Goal: Check status: Check status

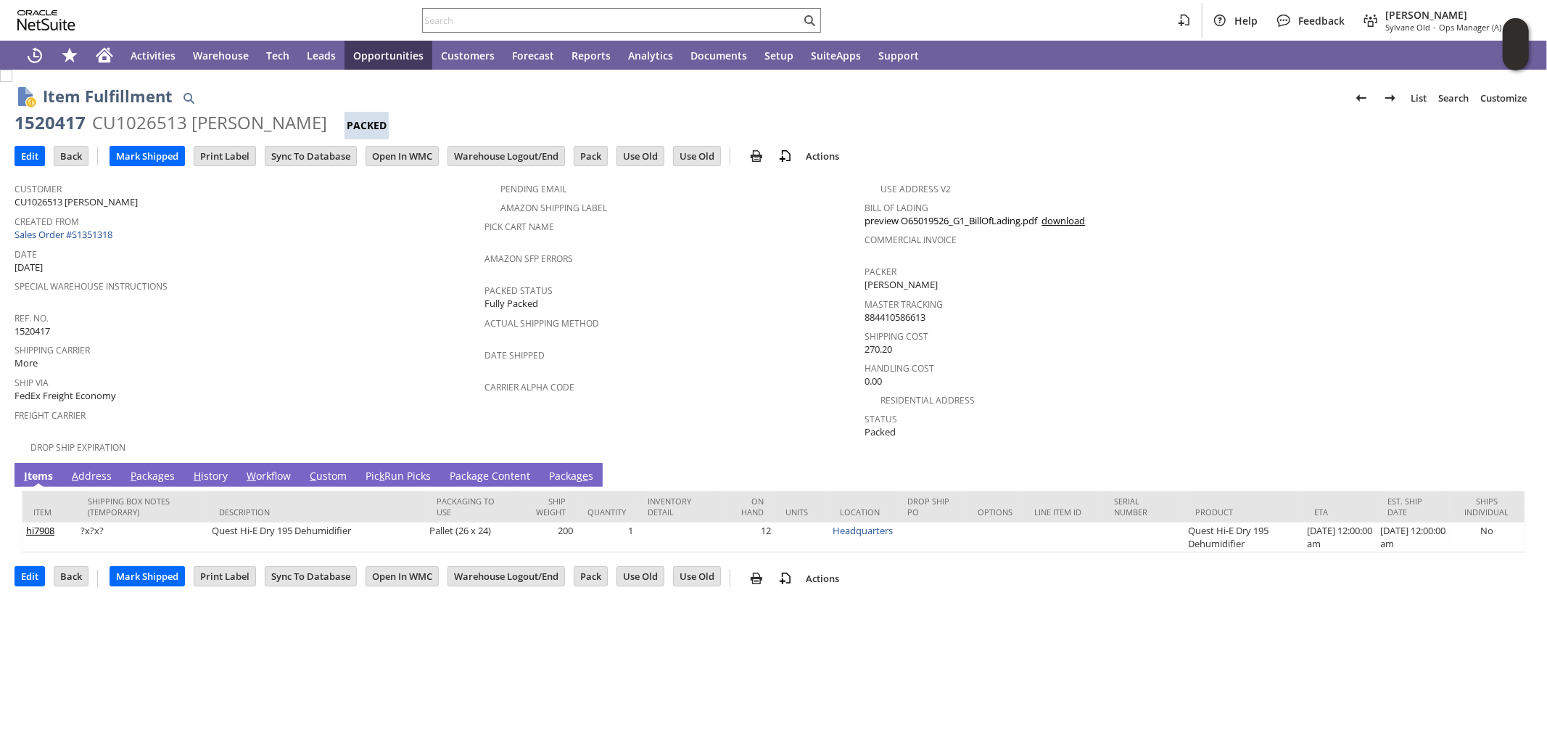
click at [407, 469] on link "Pic k Run Picks" at bounding box center [398, 477] width 73 height 16
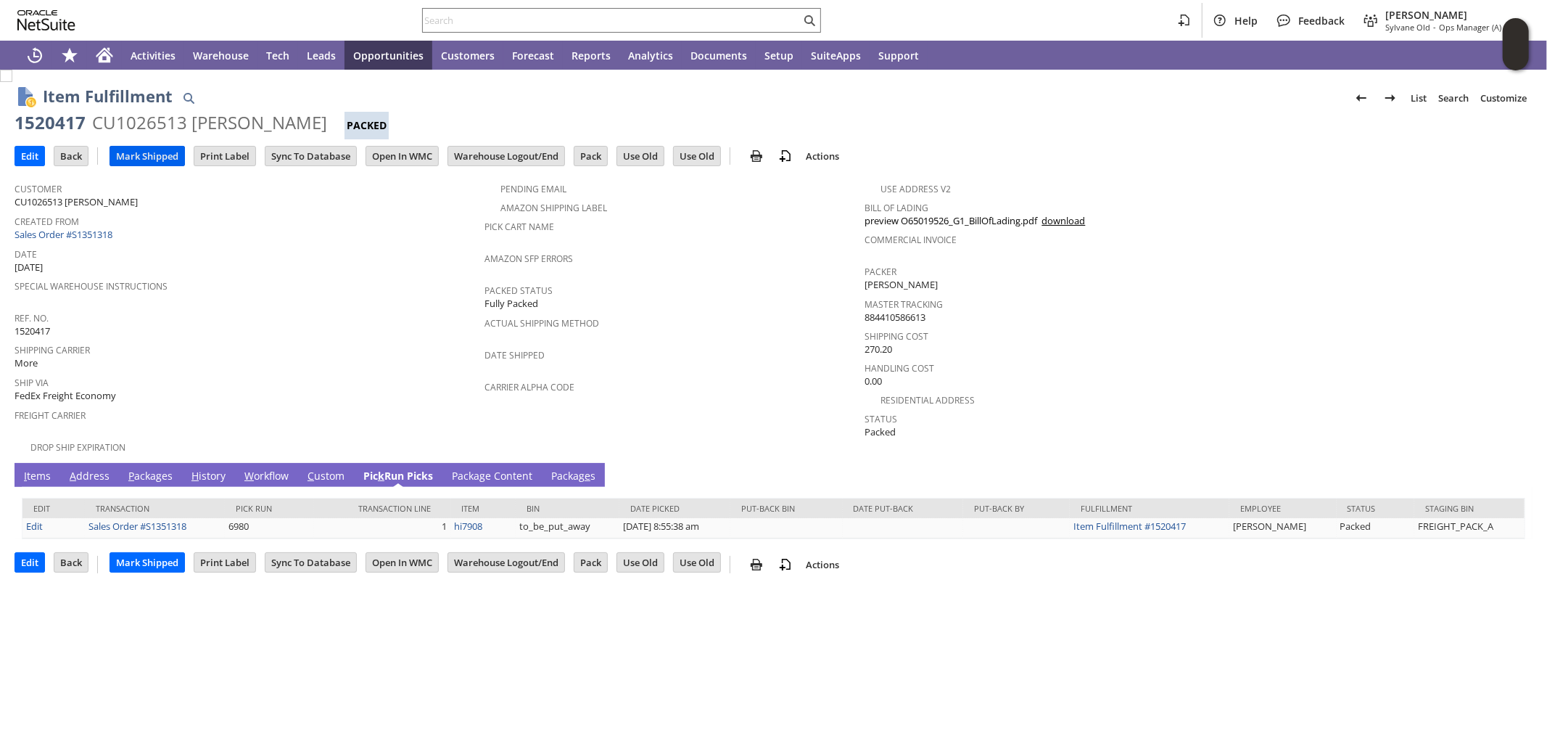
drag, startPoint x: 147, startPoint y: 149, endPoint x: 407, endPoint y: 150, distance: 259.7
click at [150, 149] on input "Mark Shipped" at bounding box center [147, 156] width 74 height 19
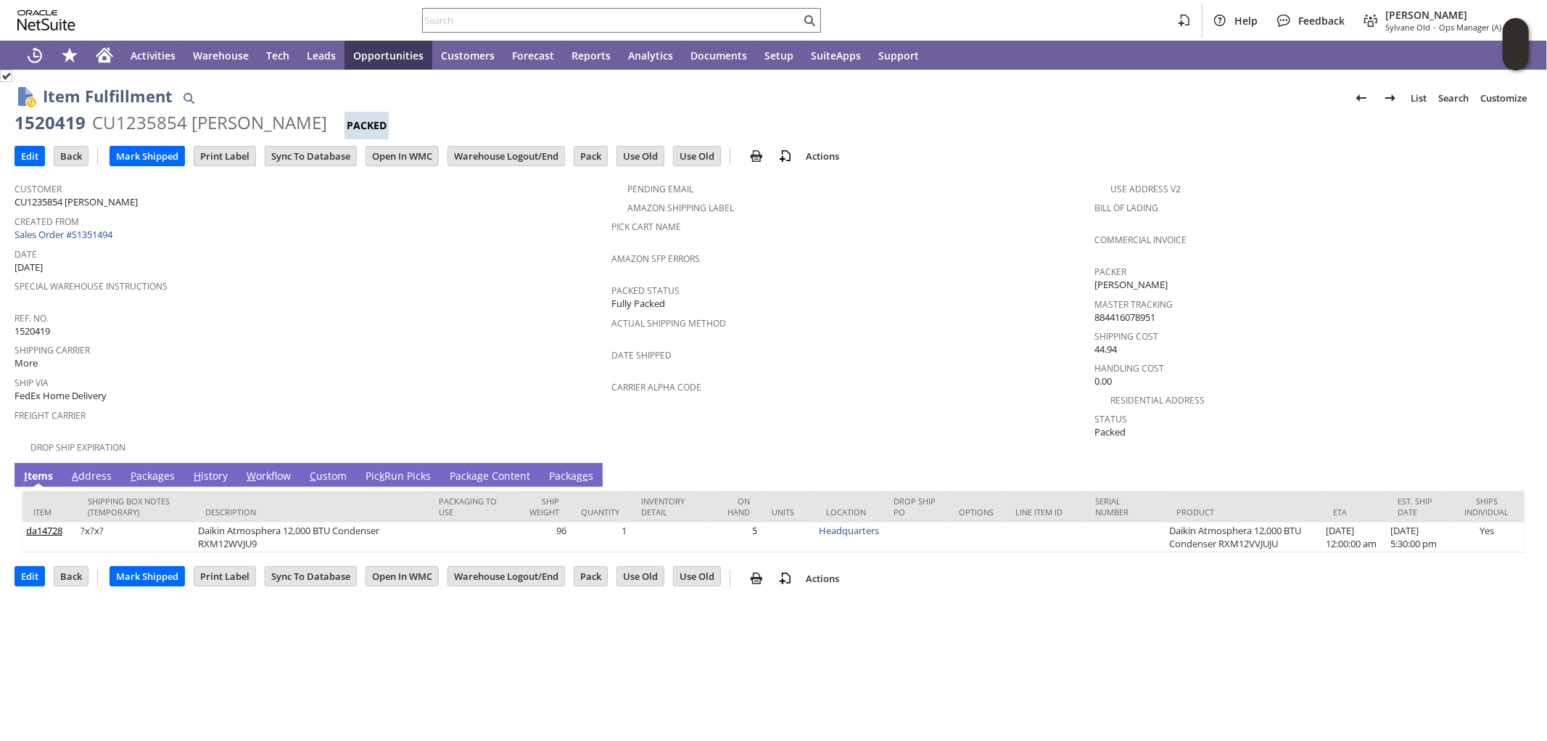
click at [405, 469] on link "Pic k Run Picks" at bounding box center [398, 477] width 73 height 16
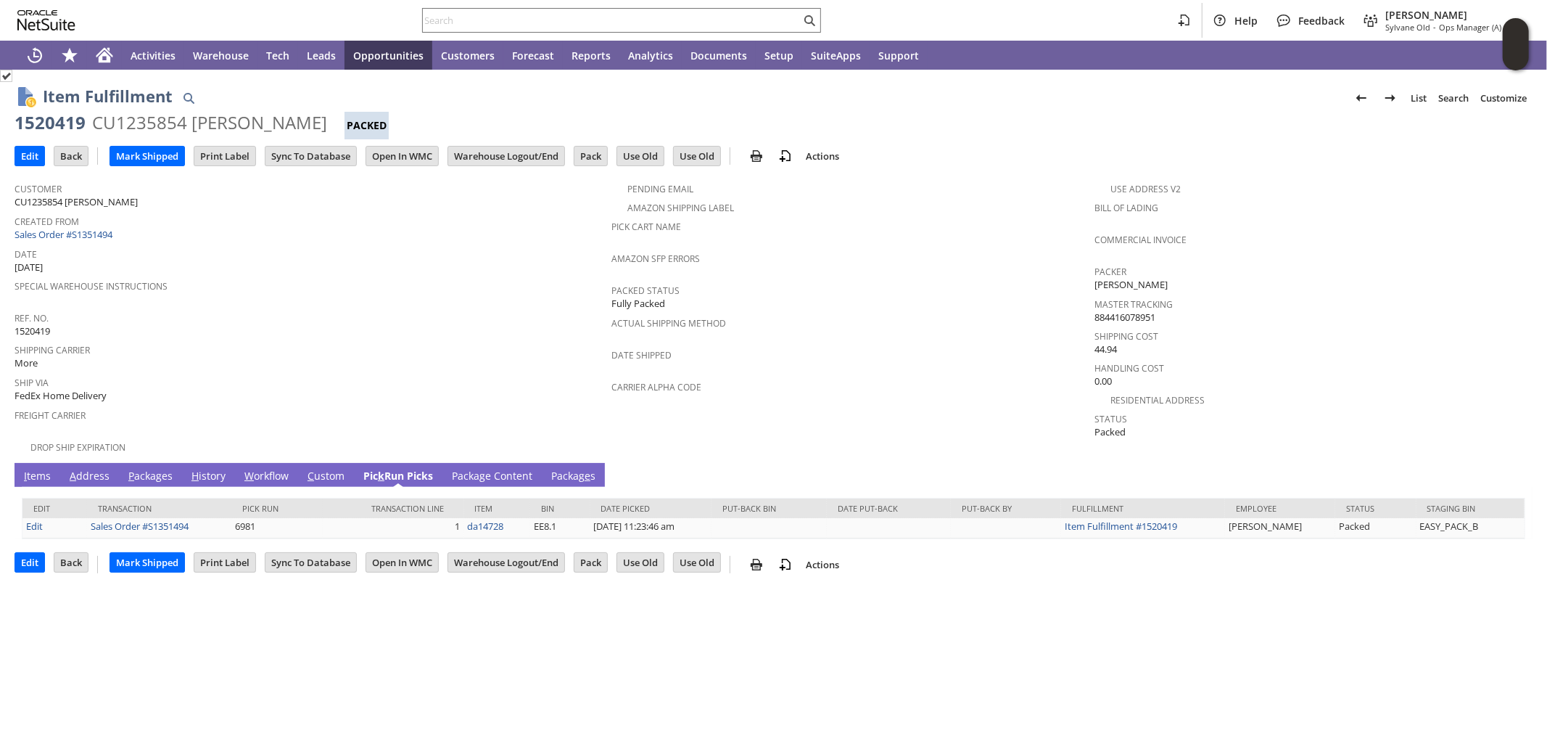
click at [138, 469] on link "P ackages" at bounding box center [151, 477] width 52 height 16
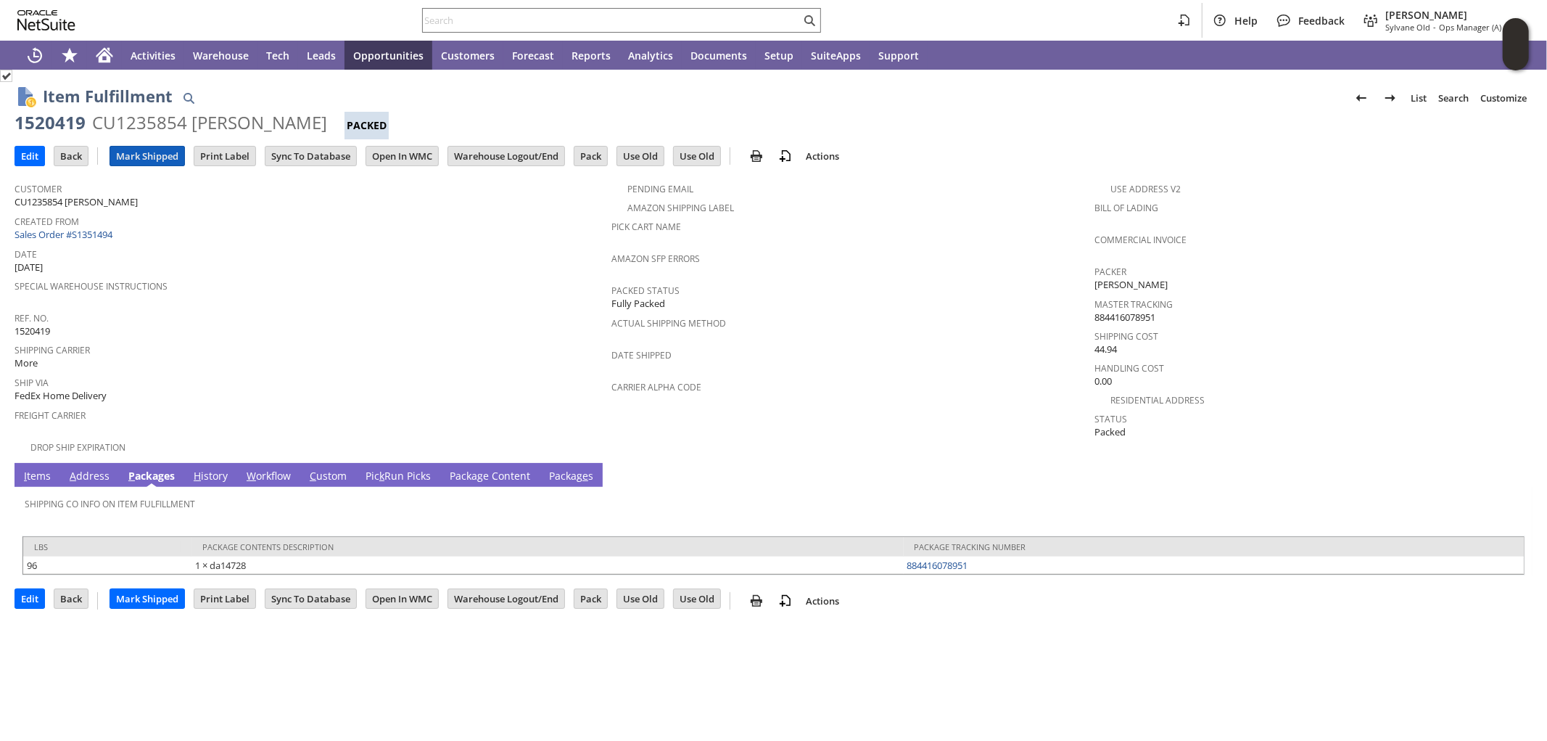
click at [139, 150] on input "Mark Shipped" at bounding box center [147, 156] width 74 height 19
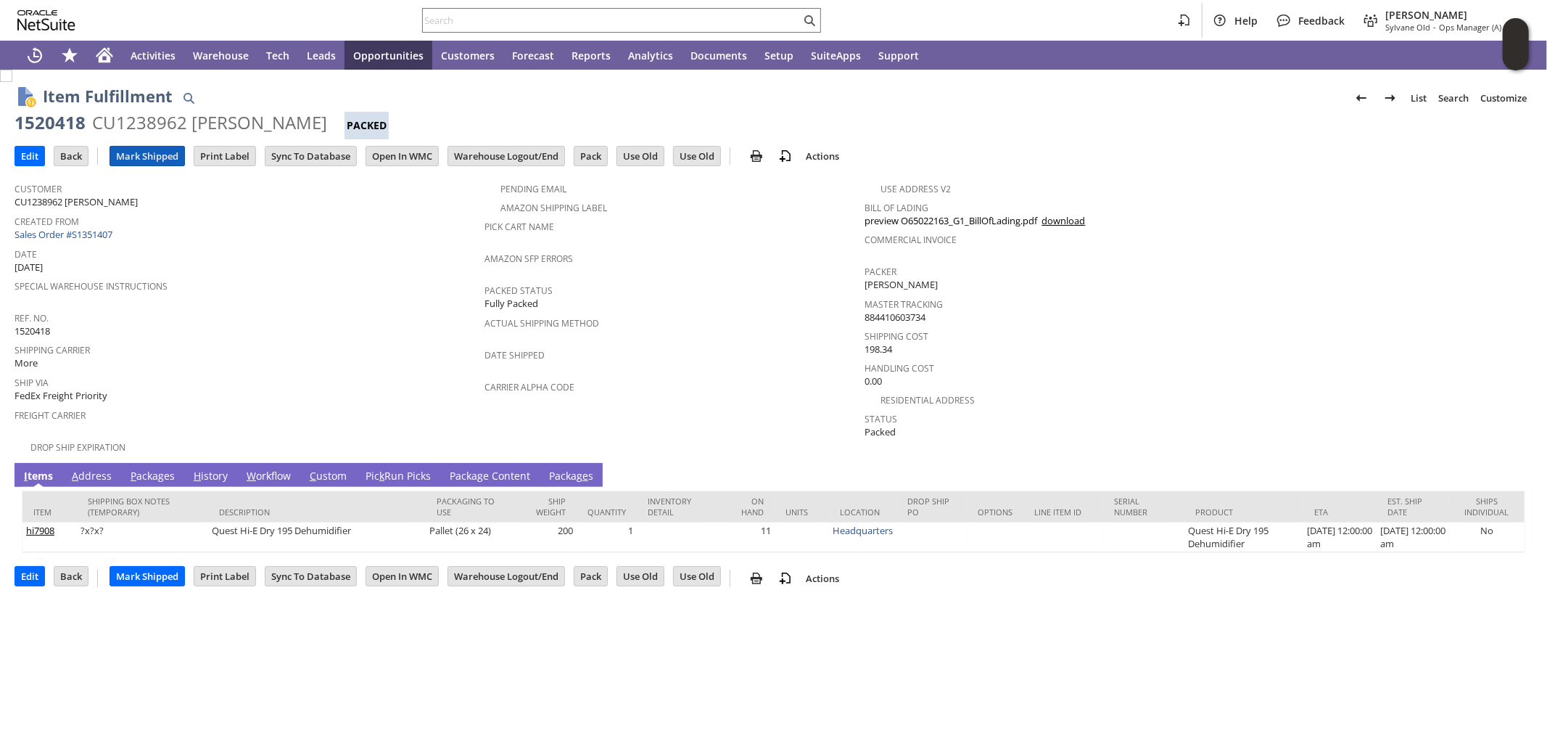
click at [145, 153] on input "Mark Shipped" at bounding box center [147, 156] width 74 height 19
